Goal: Information Seeking & Learning: Find specific page/section

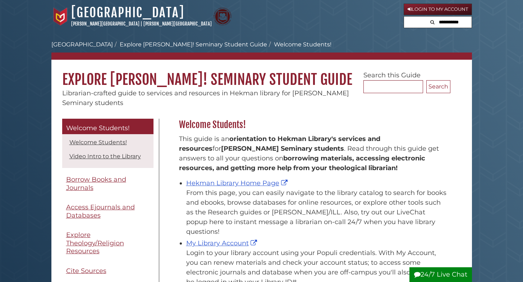
scroll to position [106, 275]
click at [228, 182] on link "Hekman Library Home Page" at bounding box center [237, 183] width 103 height 8
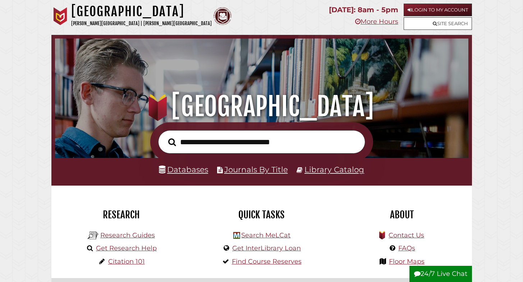
scroll to position [137, 410]
click at [181, 170] on link "Databases" at bounding box center [183, 169] width 49 height 9
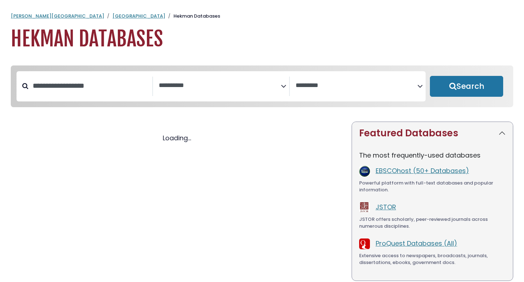
select select "Database Subject Filter"
select select "Database Vendors Filter"
select select "Database Subject Filter"
select select "Database Vendors Filter"
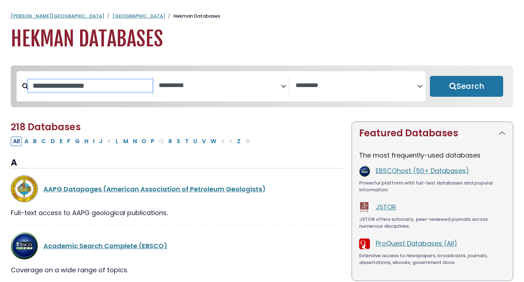
click at [115, 90] on input "Search database by title or keyword" at bounding box center [90, 86] width 124 height 12
type input "****"
click at [467, 87] on button "Search" at bounding box center [466, 86] width 73 height 21
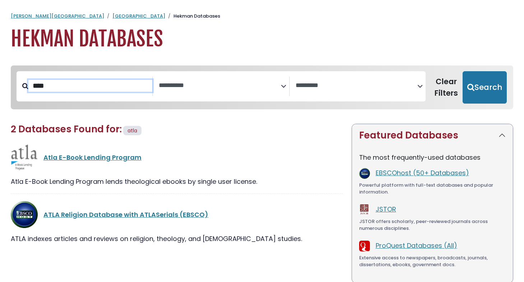
select select "Database Subject Filter"
select select "Database Vendors Filter"
click at [115, 210] on link "ATLA Religion Database with ATLASerials (EBSCO)" at bounding box center [125, 214] width 165 height 9
click at [115, 212] on link "ATLA Religion Database with ATLASerials (EBSCO)" at bounding box center [125, 214] width 165 height 9
